Goal: Information Seeking & Learning: Learn about a topic

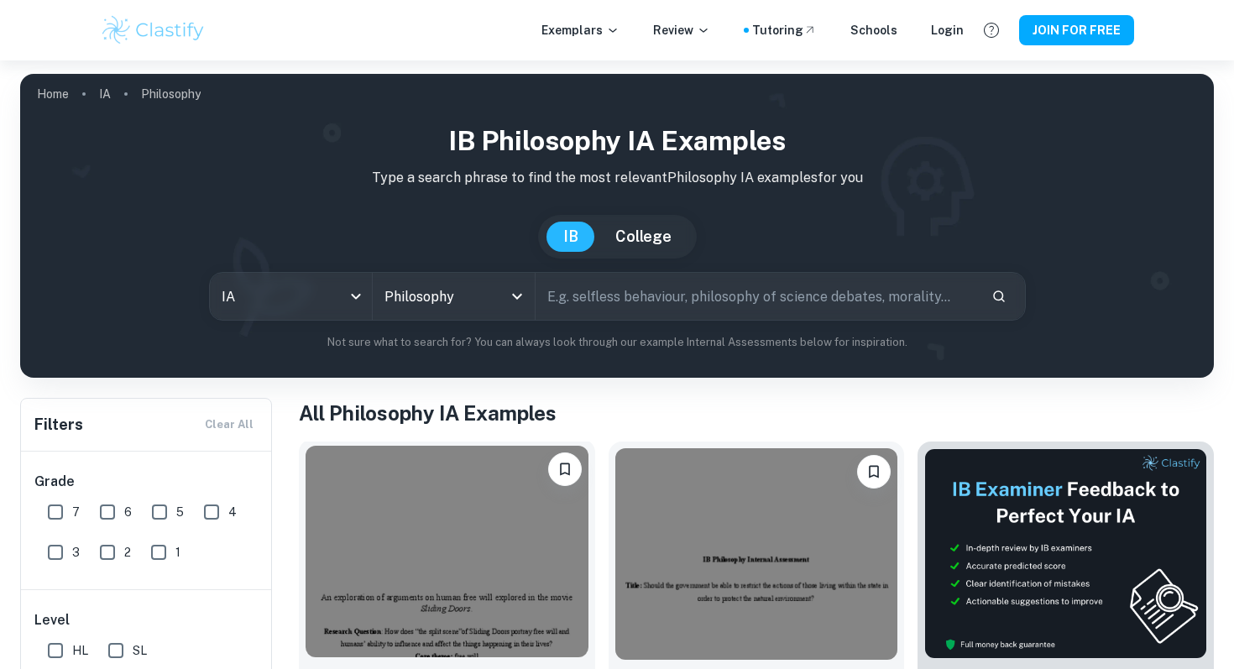
scroll to position [154, 0]
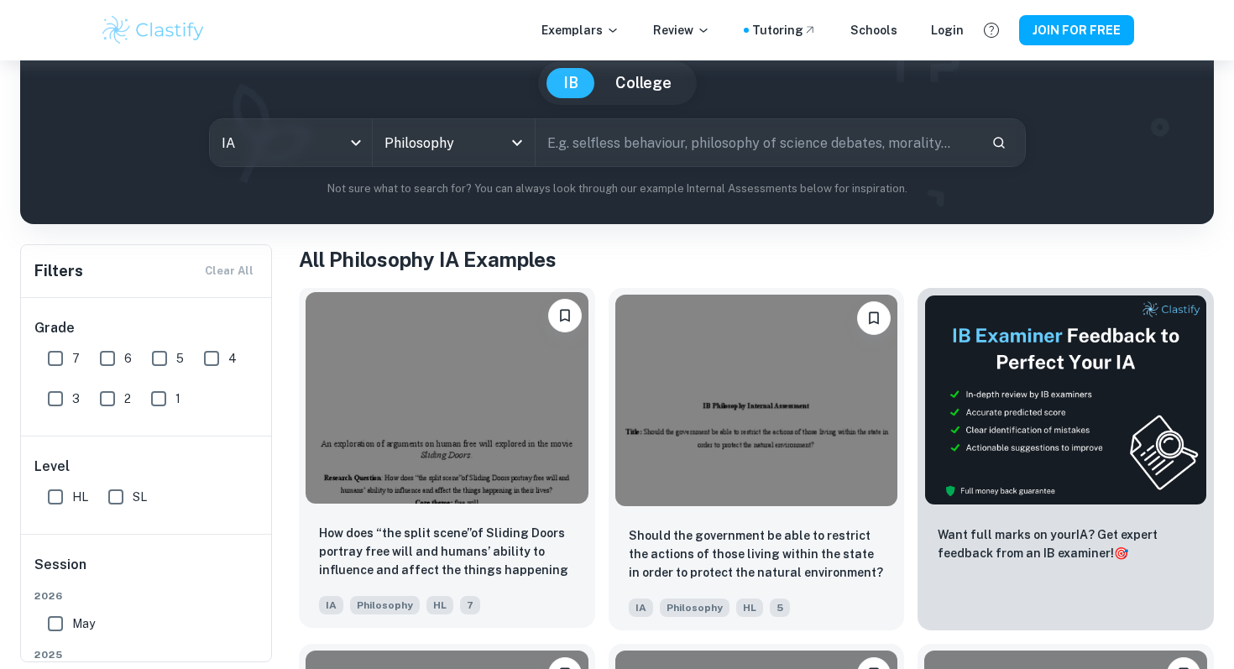
click at [509, 409] on img at bounding box center [446, 397] width 283 height 211
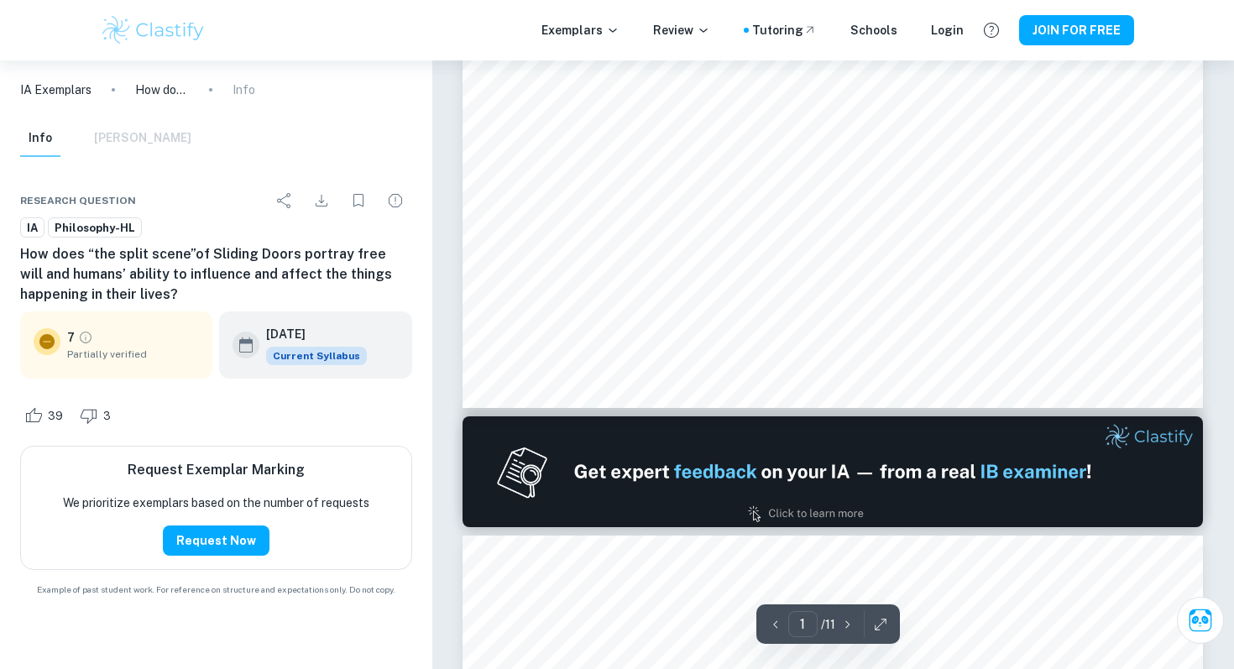
scroll to position [992, 0]
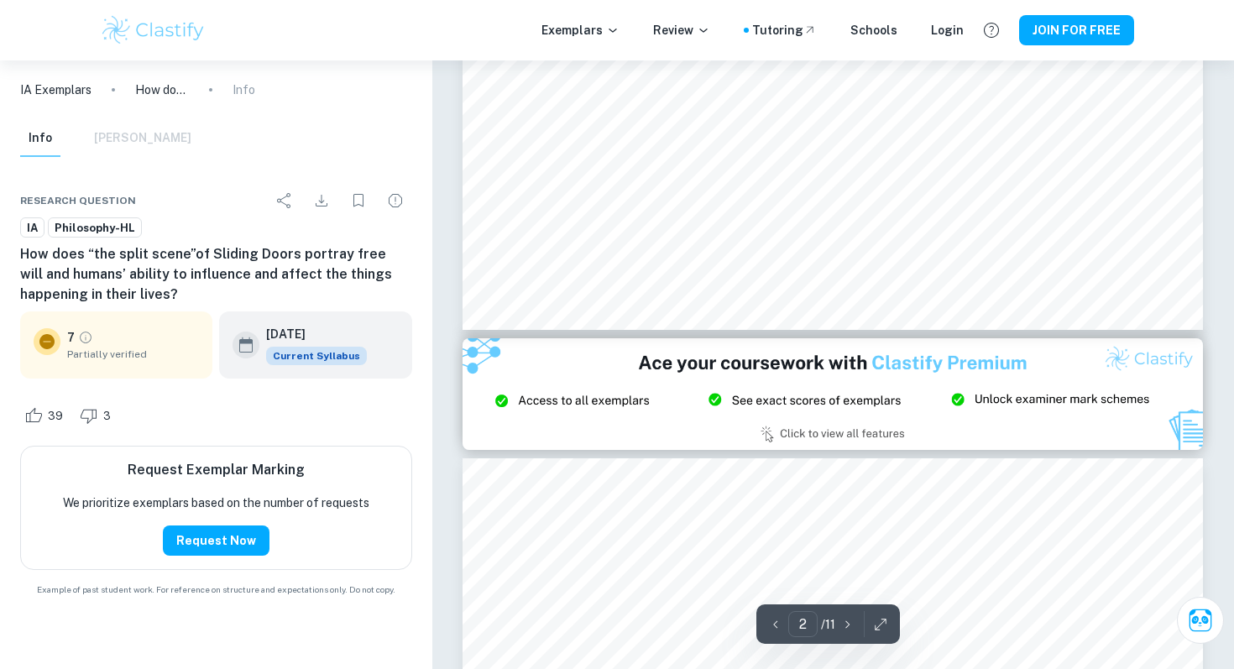
type input "3"
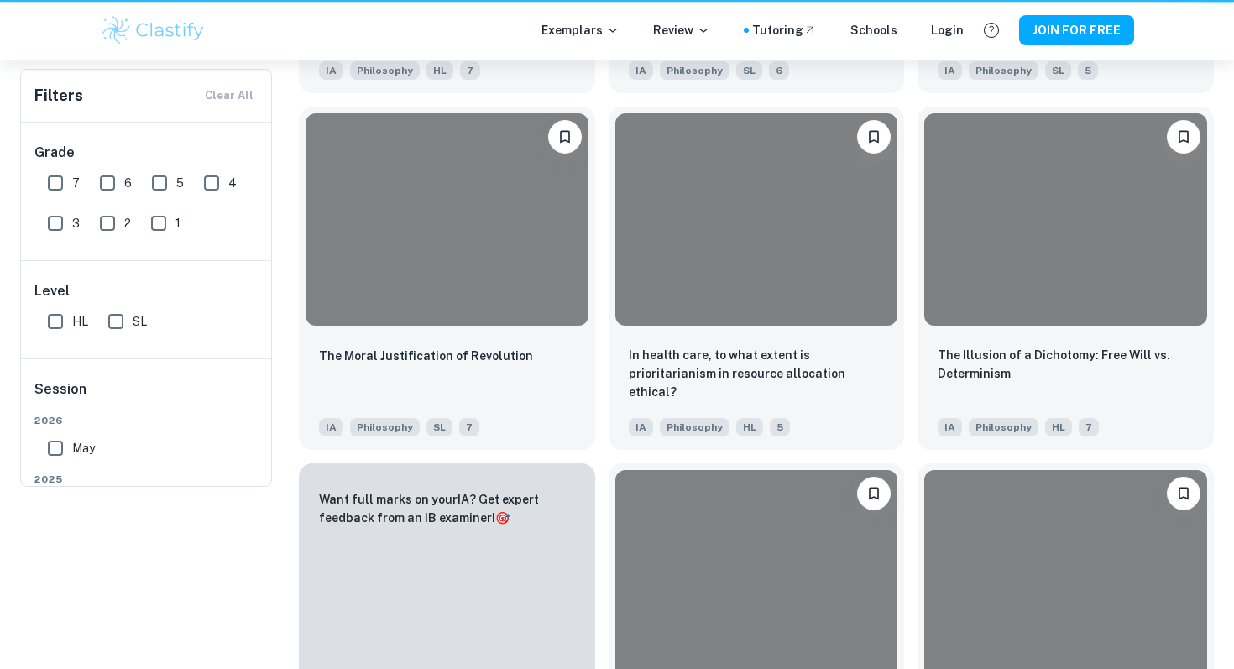
scroll to position [154, 0]
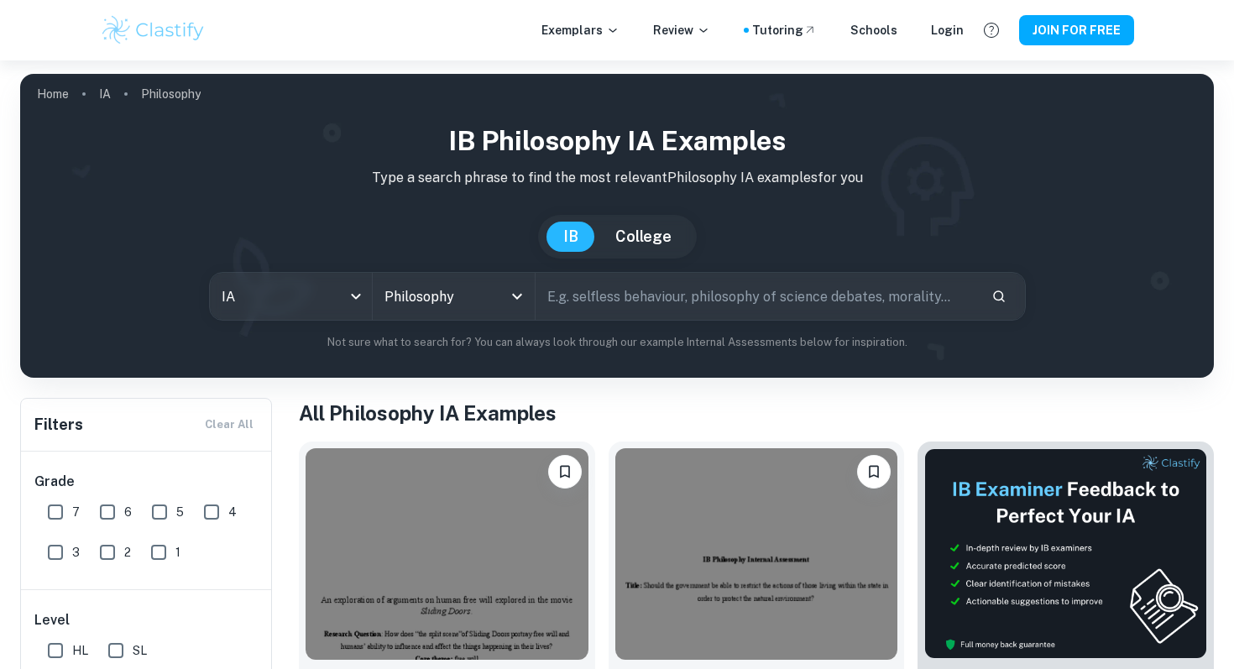
scroll to position [186, 0]
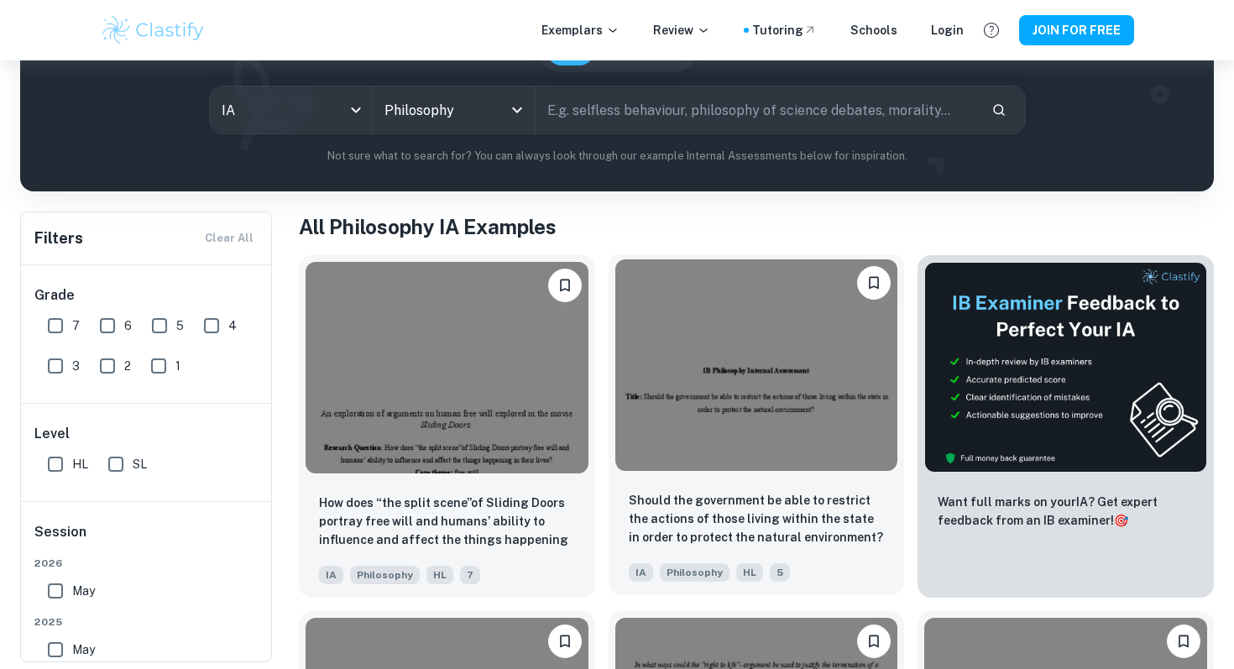
click at [704, 373] on img at bounding box center [756, 364] width 283 height 211
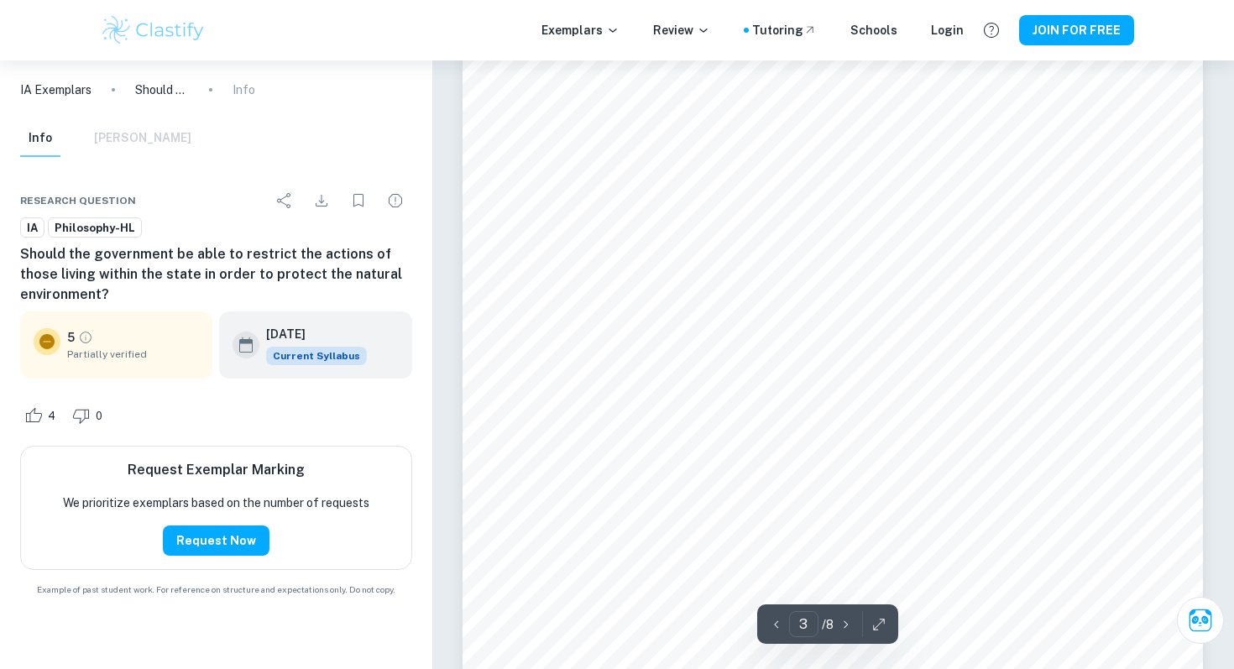
type input "4"
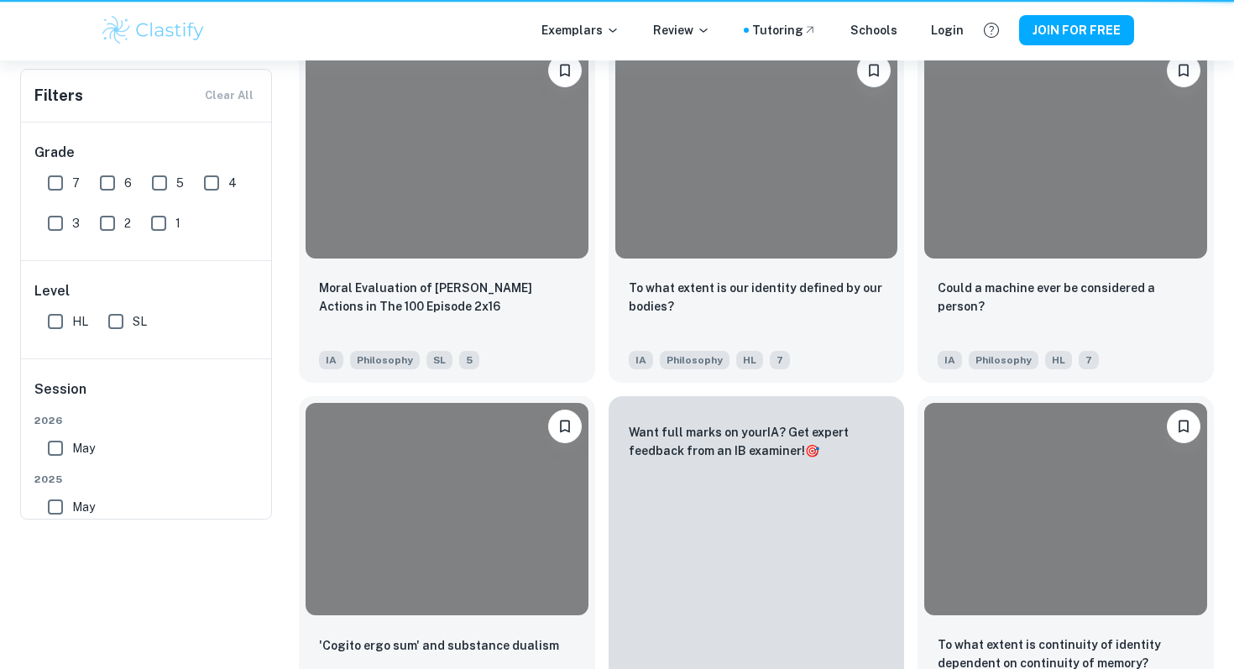
scroll to position [186, 0]
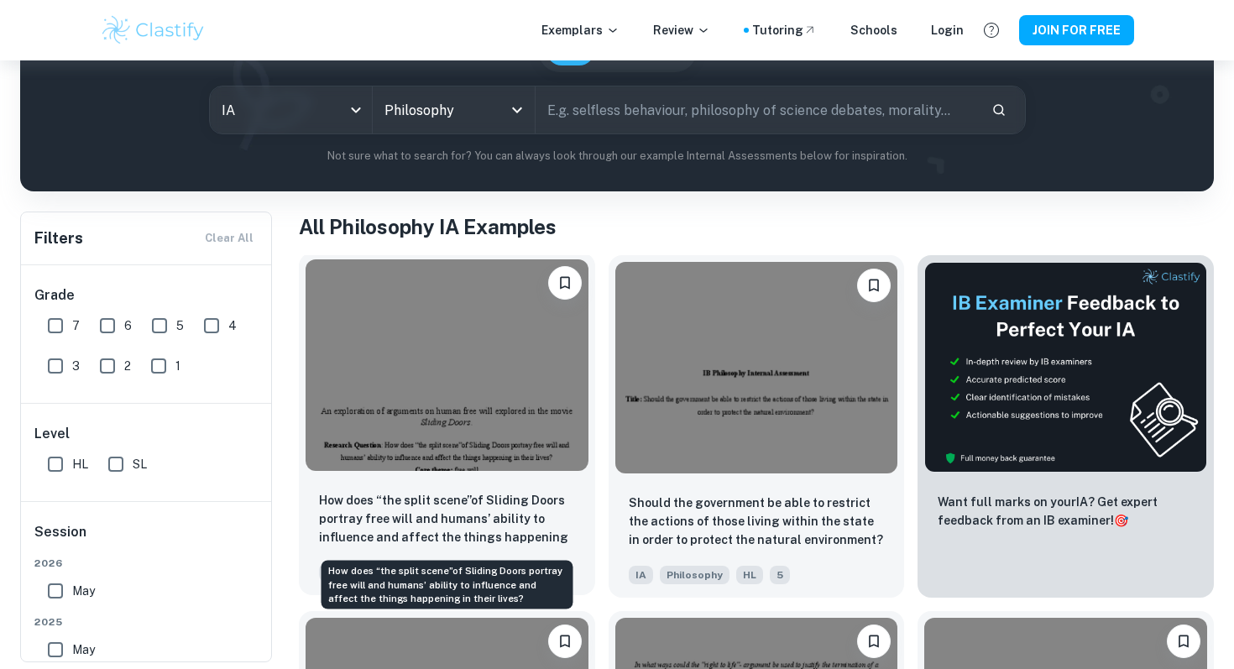
click at [465, 524] on p "How does “the split scene”of Sliding Doors portray free will and humans’ abilit…" at bounding box center [447, 519] width 256 height 57
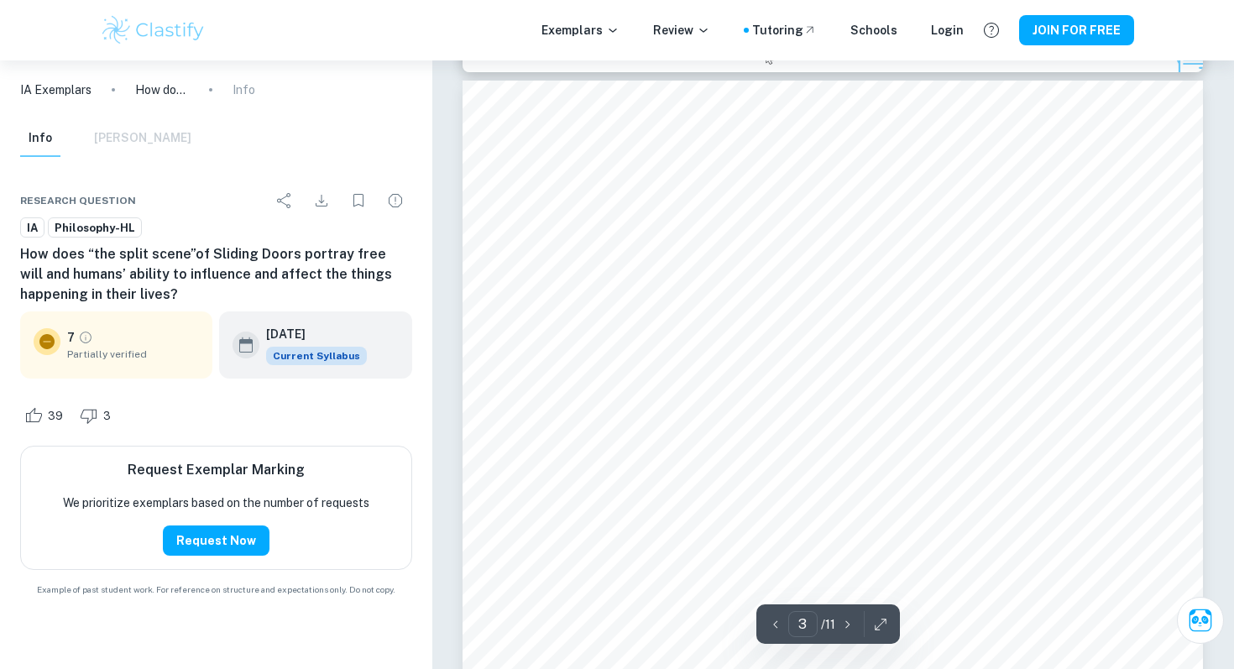
scroll to position [2624, 0]
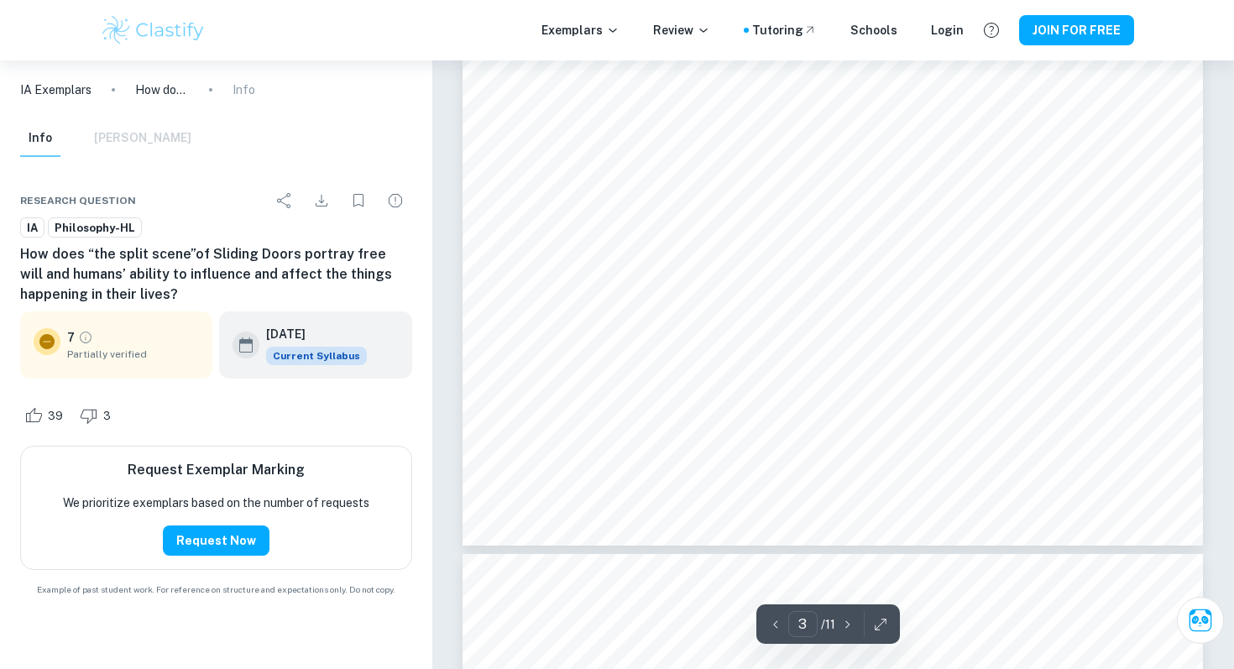
type input "4"
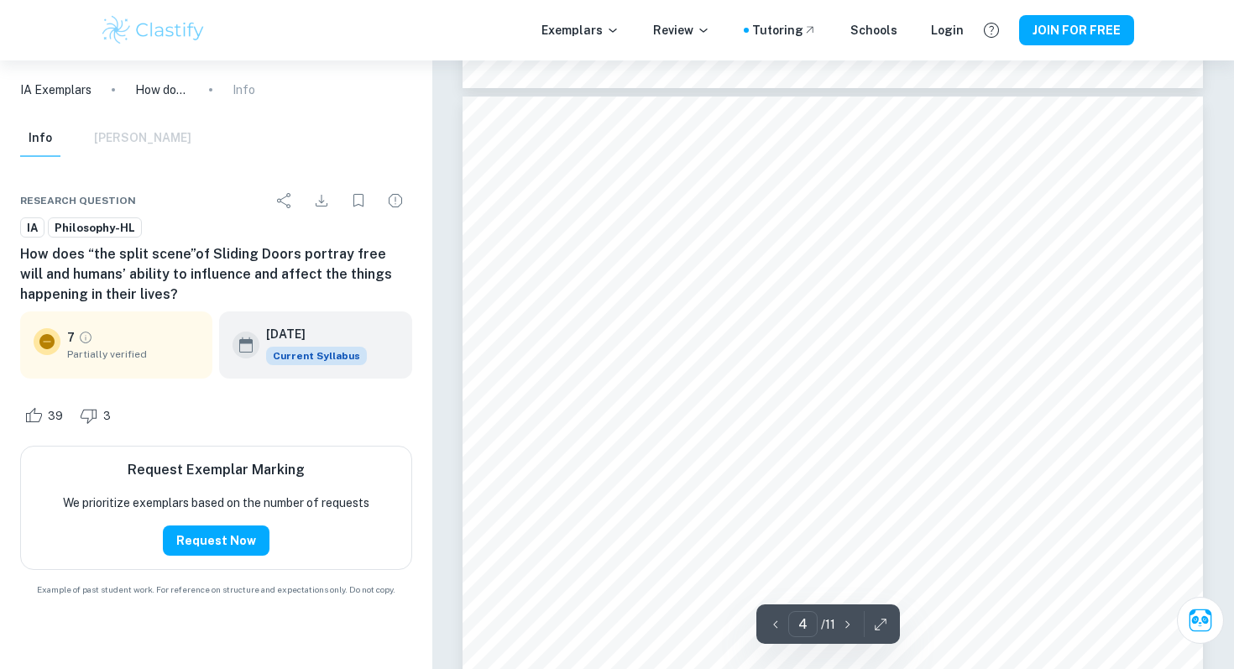
scroll to position [3448, 0]
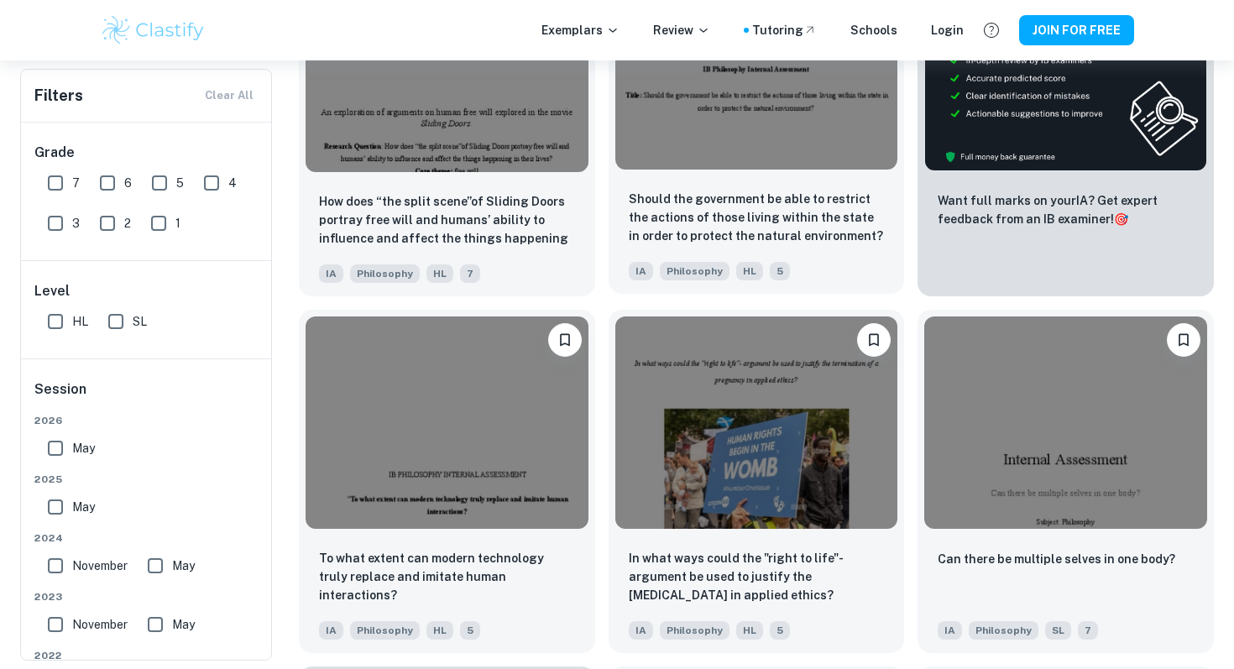
scroll to position [491, 0]
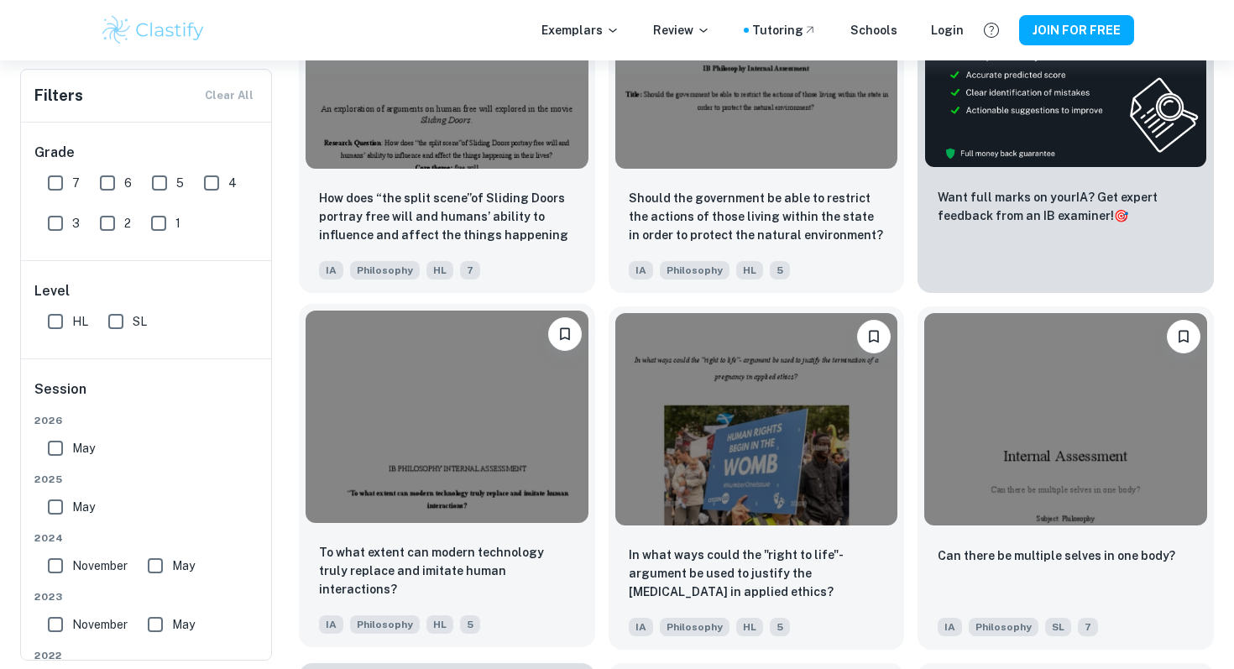
click at [485, 399] on img at bounding box center [446, 416] width 283 height 211
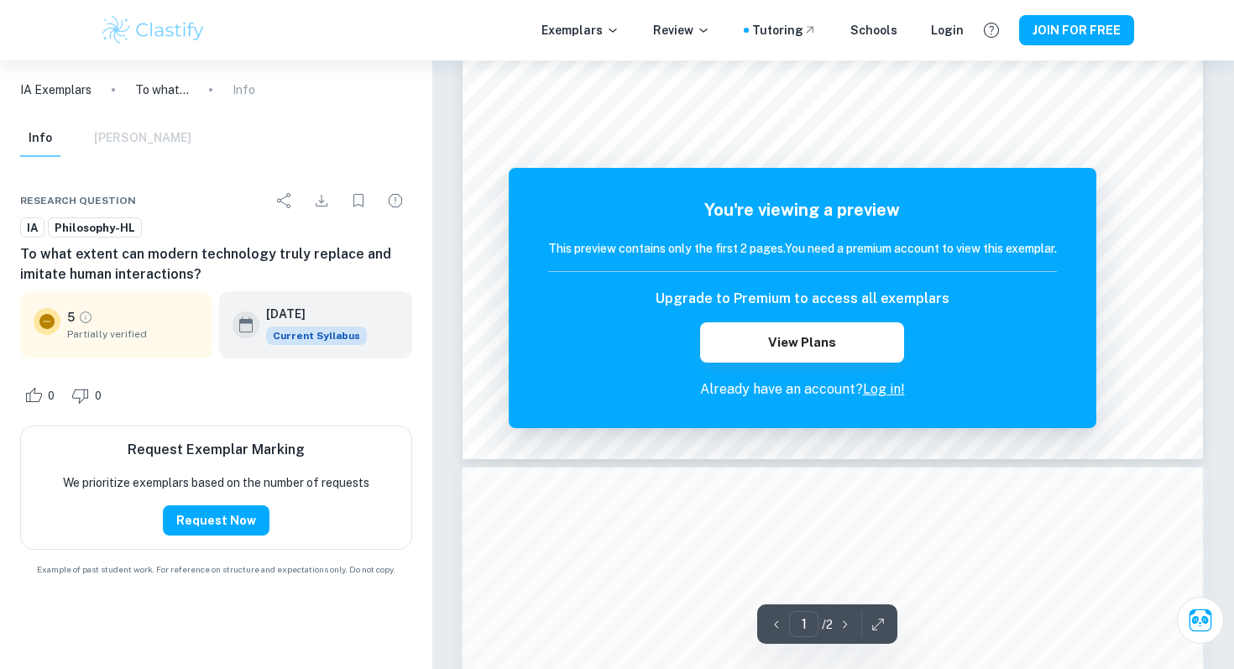
scroll to position [684, 0]
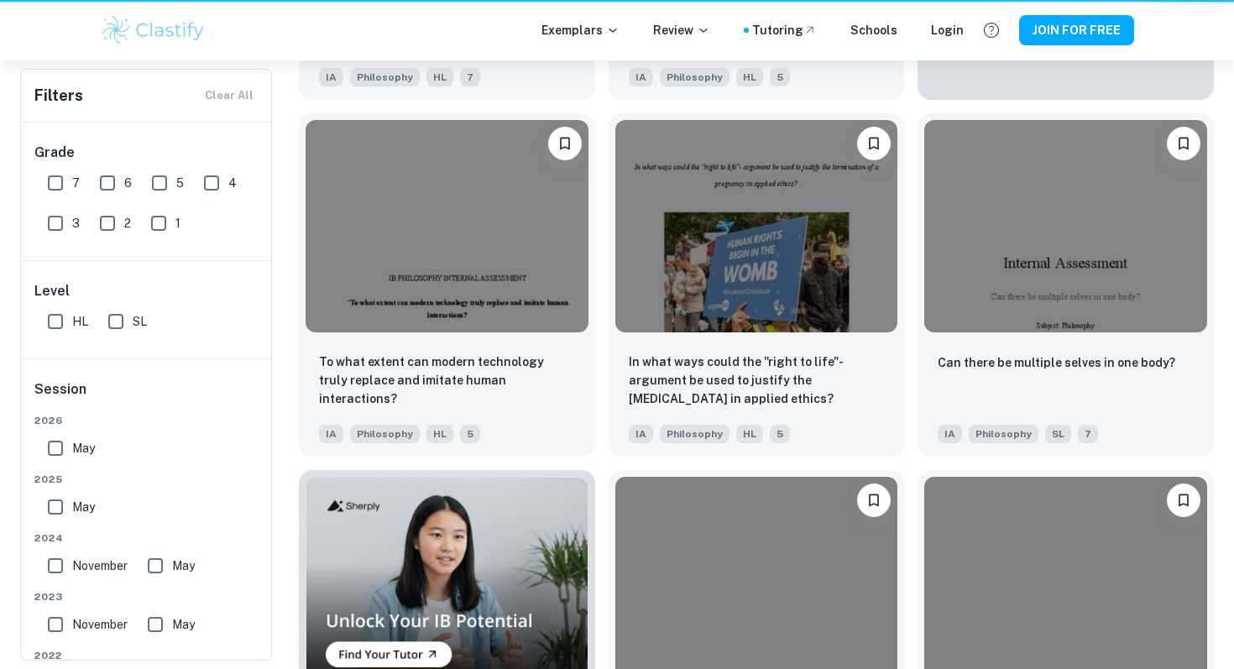
scroll to position [491, 0]
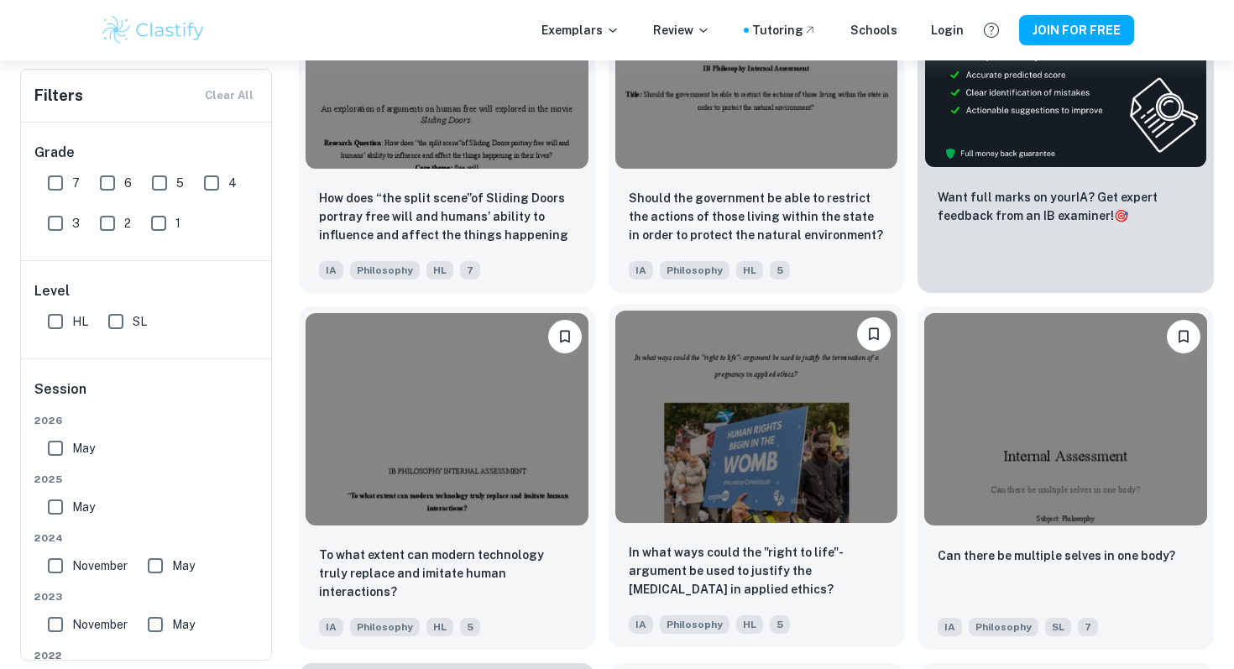
click at [714, 518] on img at bounding box center [756, 416] width 283 height 211
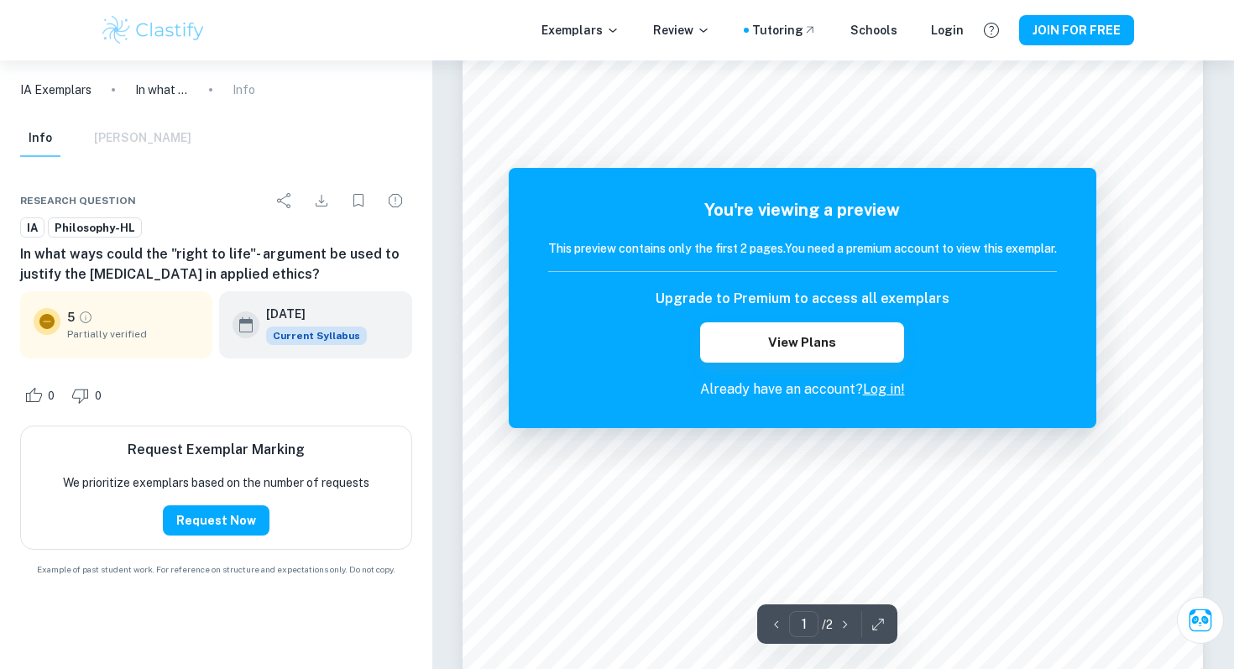
scroll to position [303, 0]
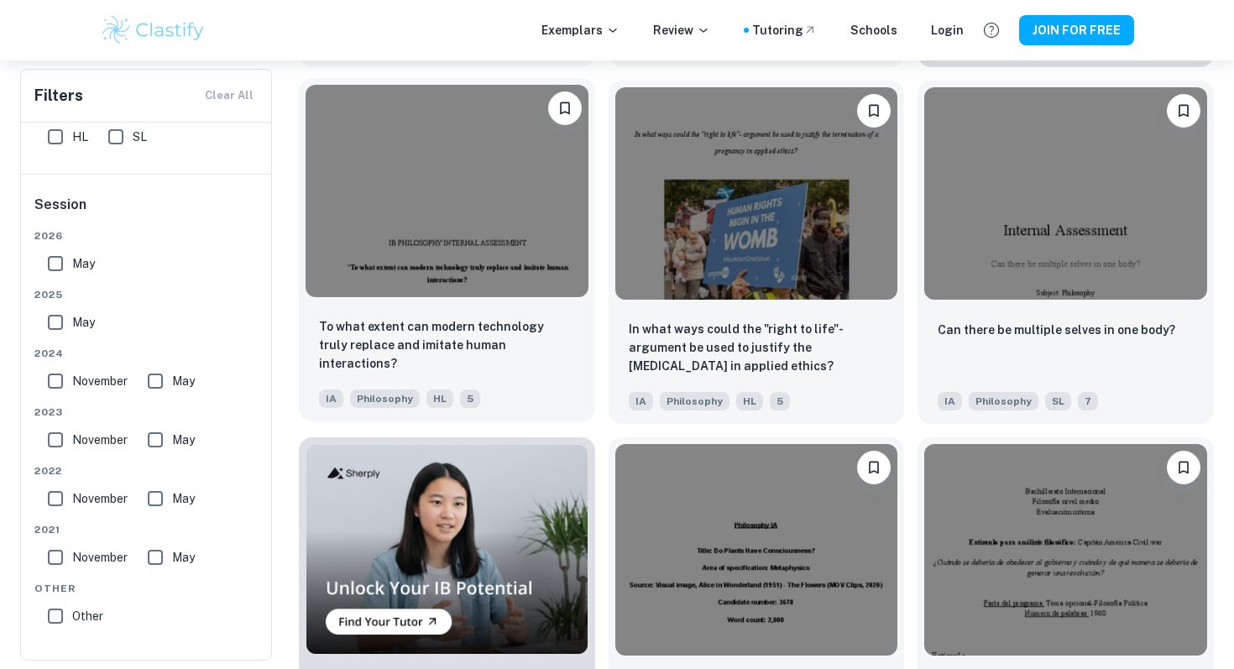
scroll to position [1008, 0]
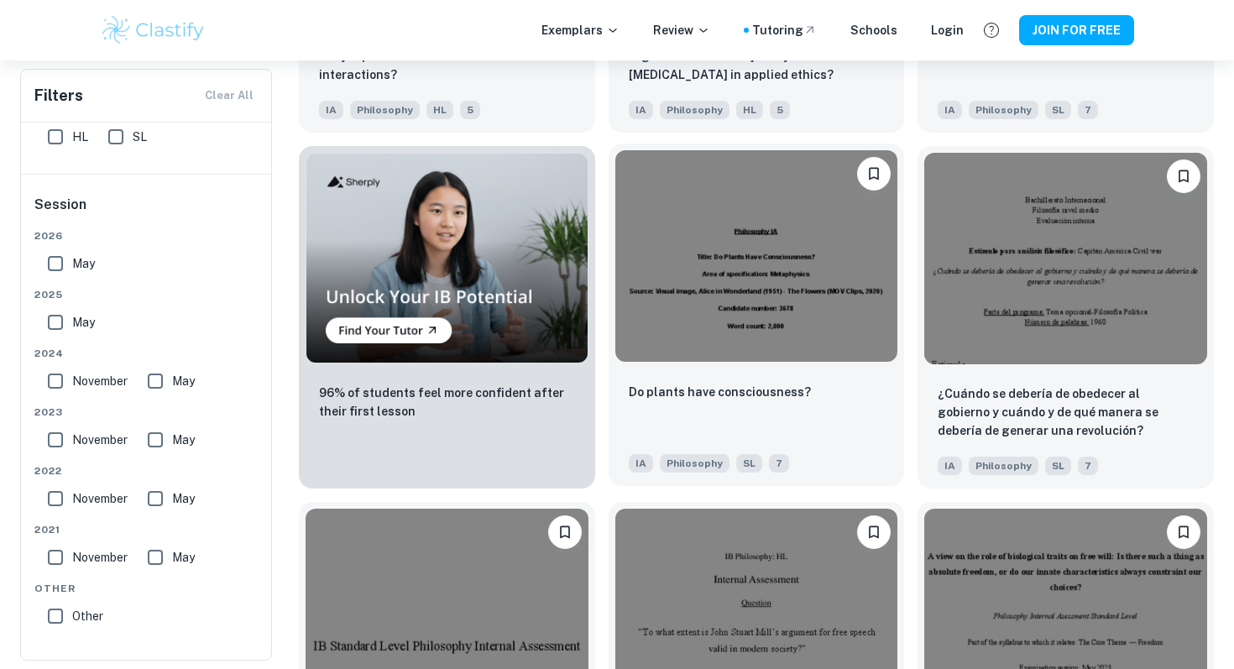
click at [739, 372] on div "Do plants have consciousness? IA Philosophy SL 7" at bounding box center [756, 426] width 296 height 117
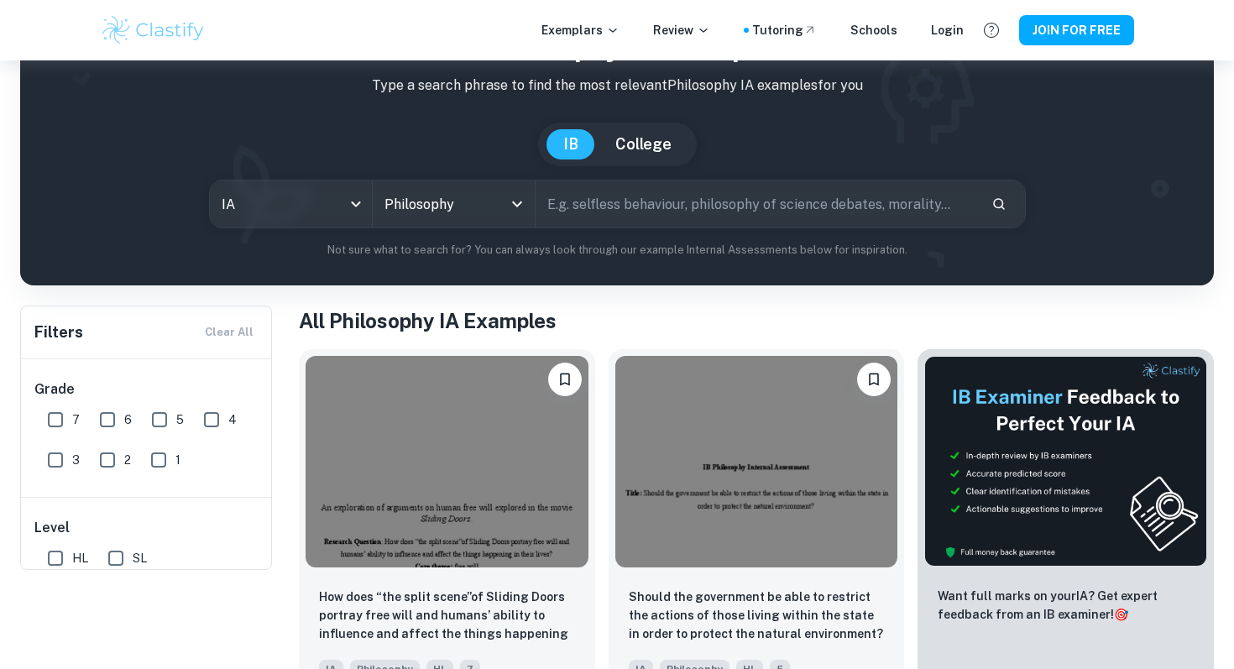
scroll to position [283, 0]
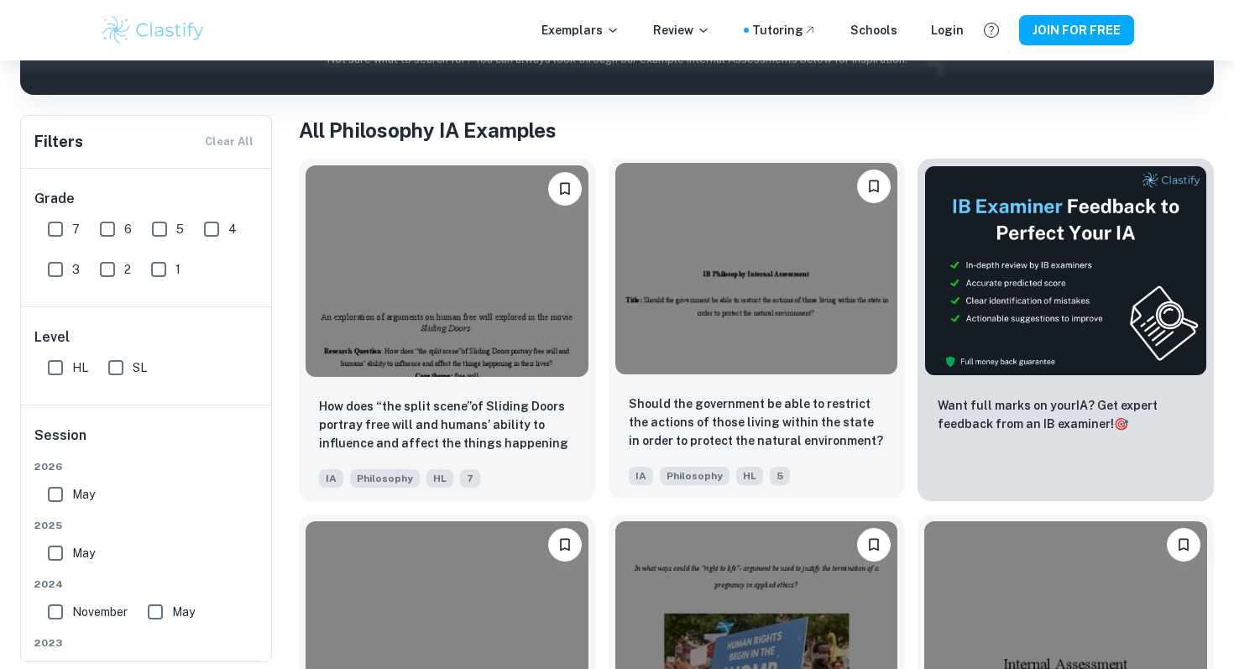
click at [828, 382] on div "Should the government be able to restrict the actions of those living within th…" at bounding box center [756, 439] width 296 height 117
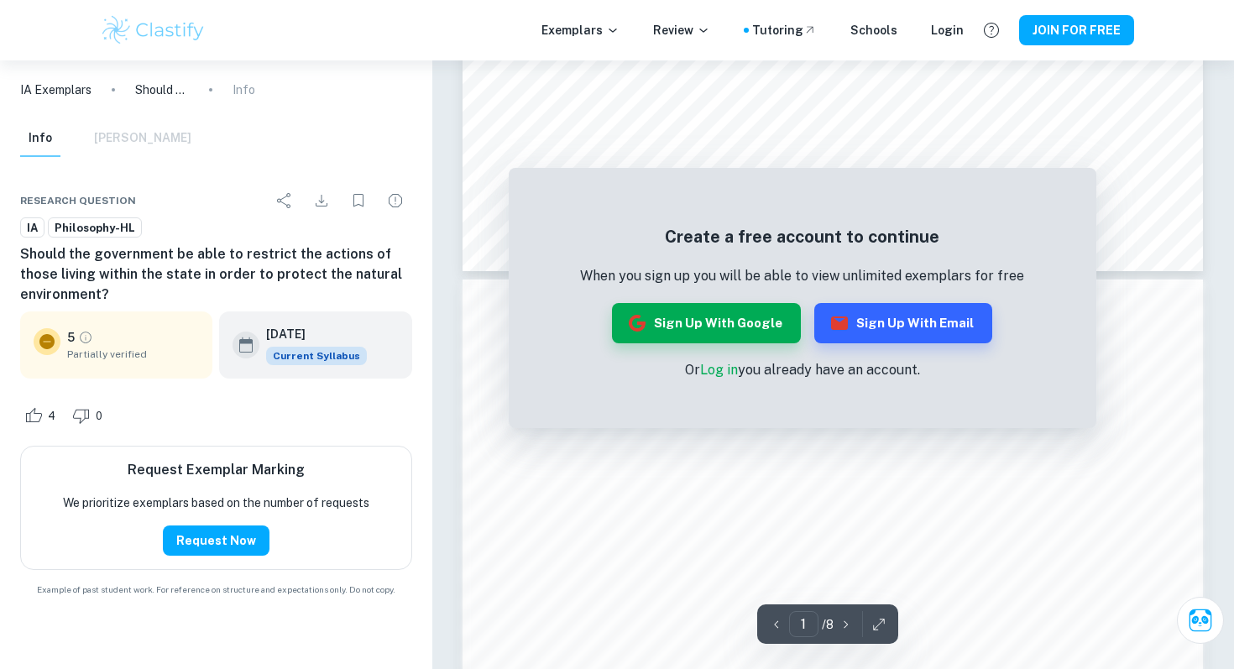
scroll to position [855, 0]
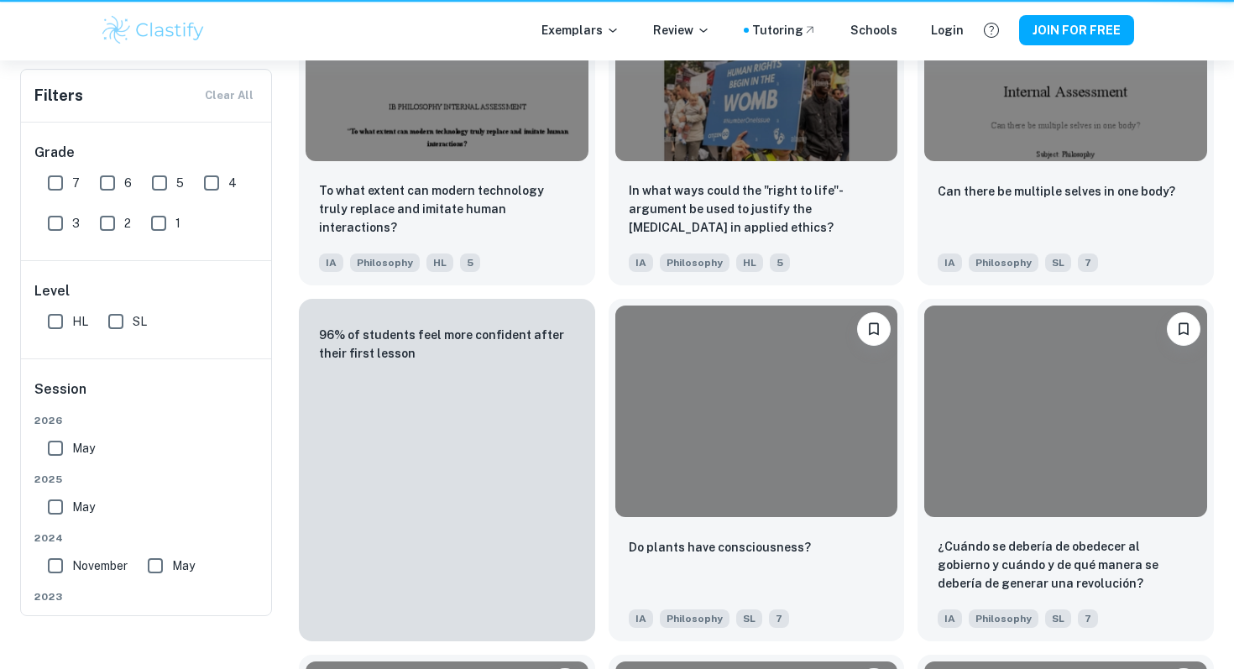
scroll to position [283, 0]
